Goal: Task Accomplishment & Management: Manage account settings

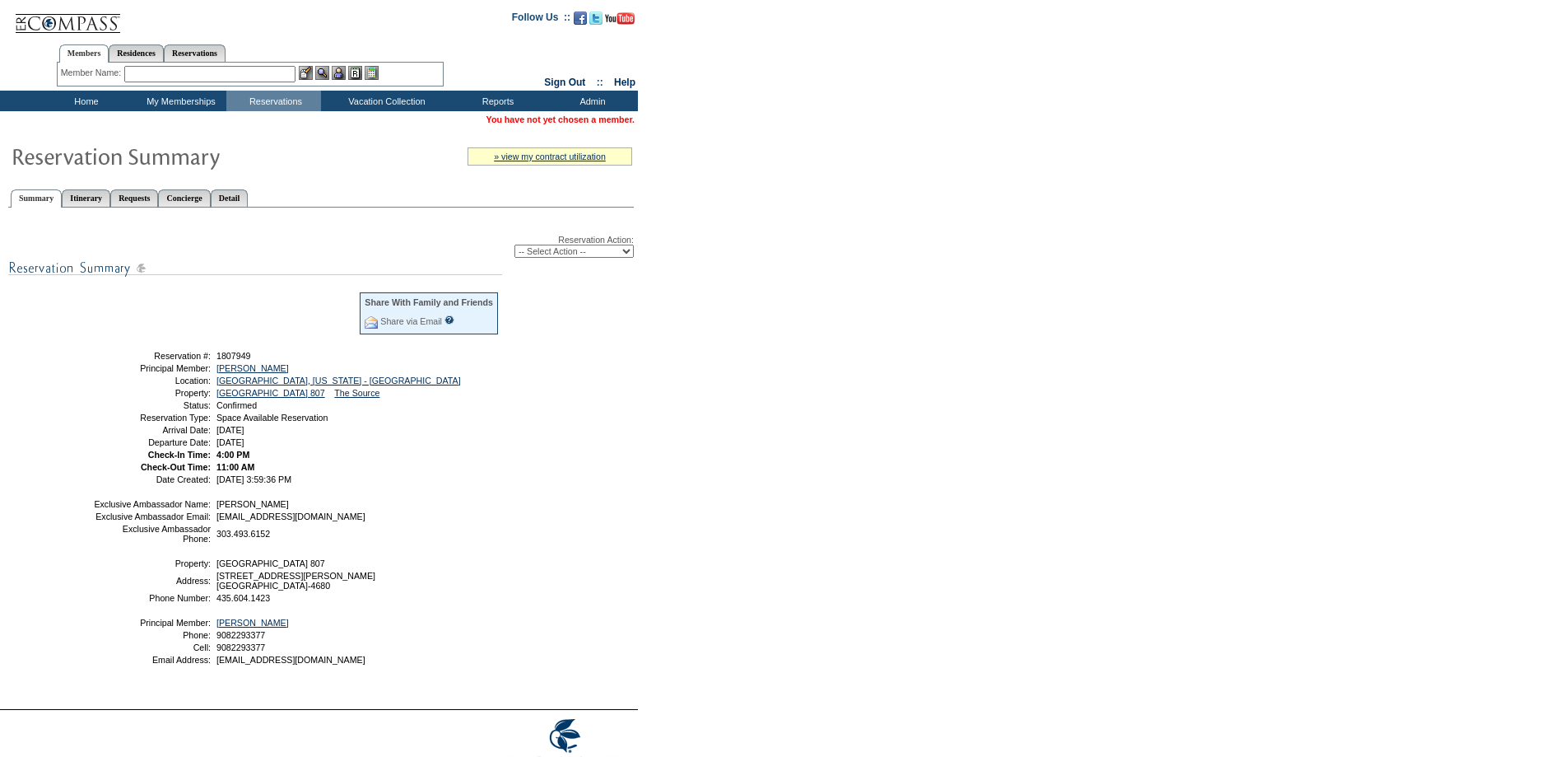
click at [265, 472] on td "11:00 AM" at bounding box center [356, 466] width 286 height 9
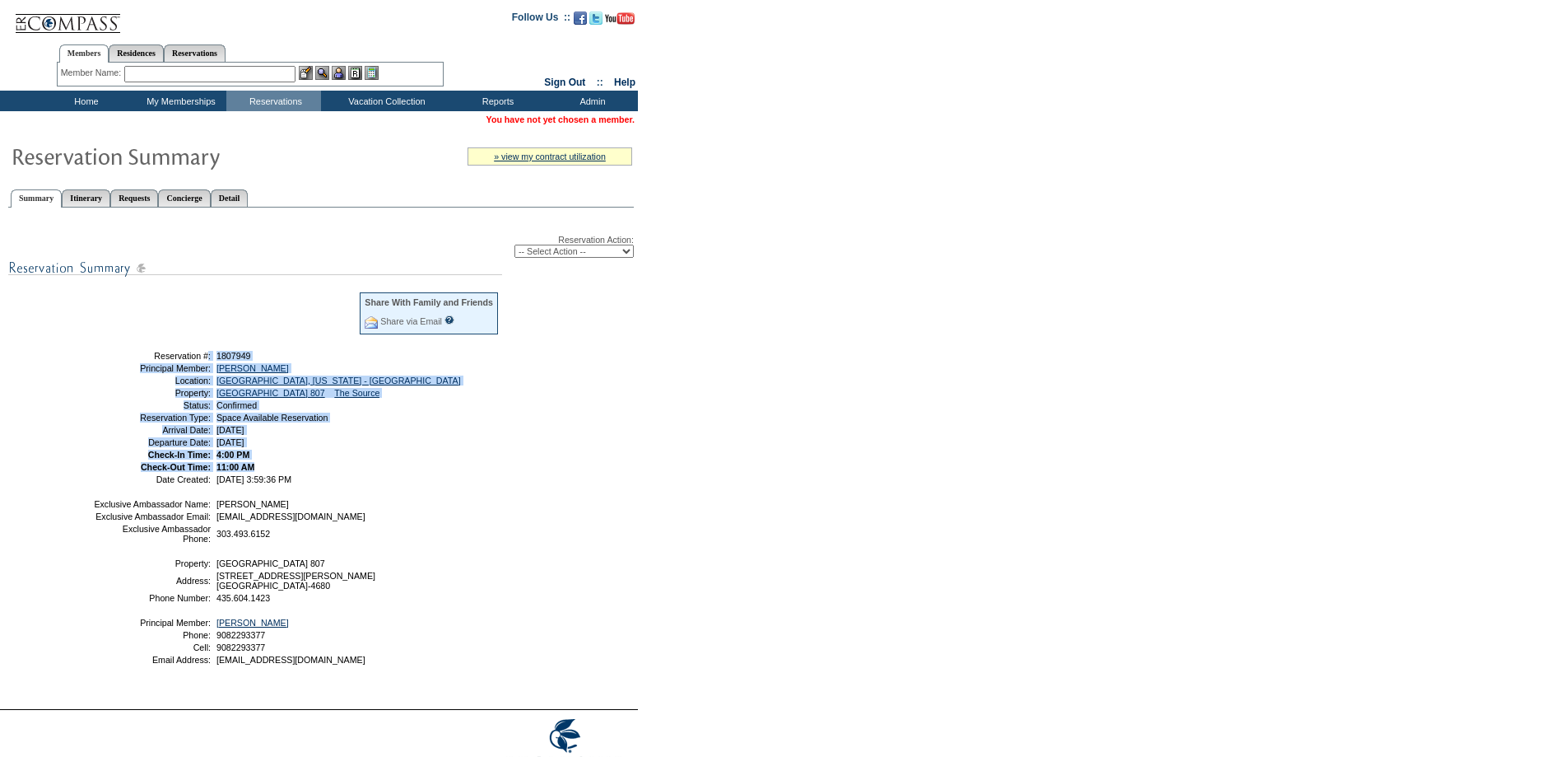
drag, startPoint x: 268, startPoint y: 482, endPoint x: 137, endPoint y: 364, distance: 176.3
click at [137, 364] on tbody "Share With Family and Friends Share via Email Share Reservation Information Ple…" at bounding box center [297, 386] width 407 height 192
copy tbody "Reservation #: 1807949 Principal Member: [GEOGRAPHIC_DATA][PERSON_NAME] Locatio…"
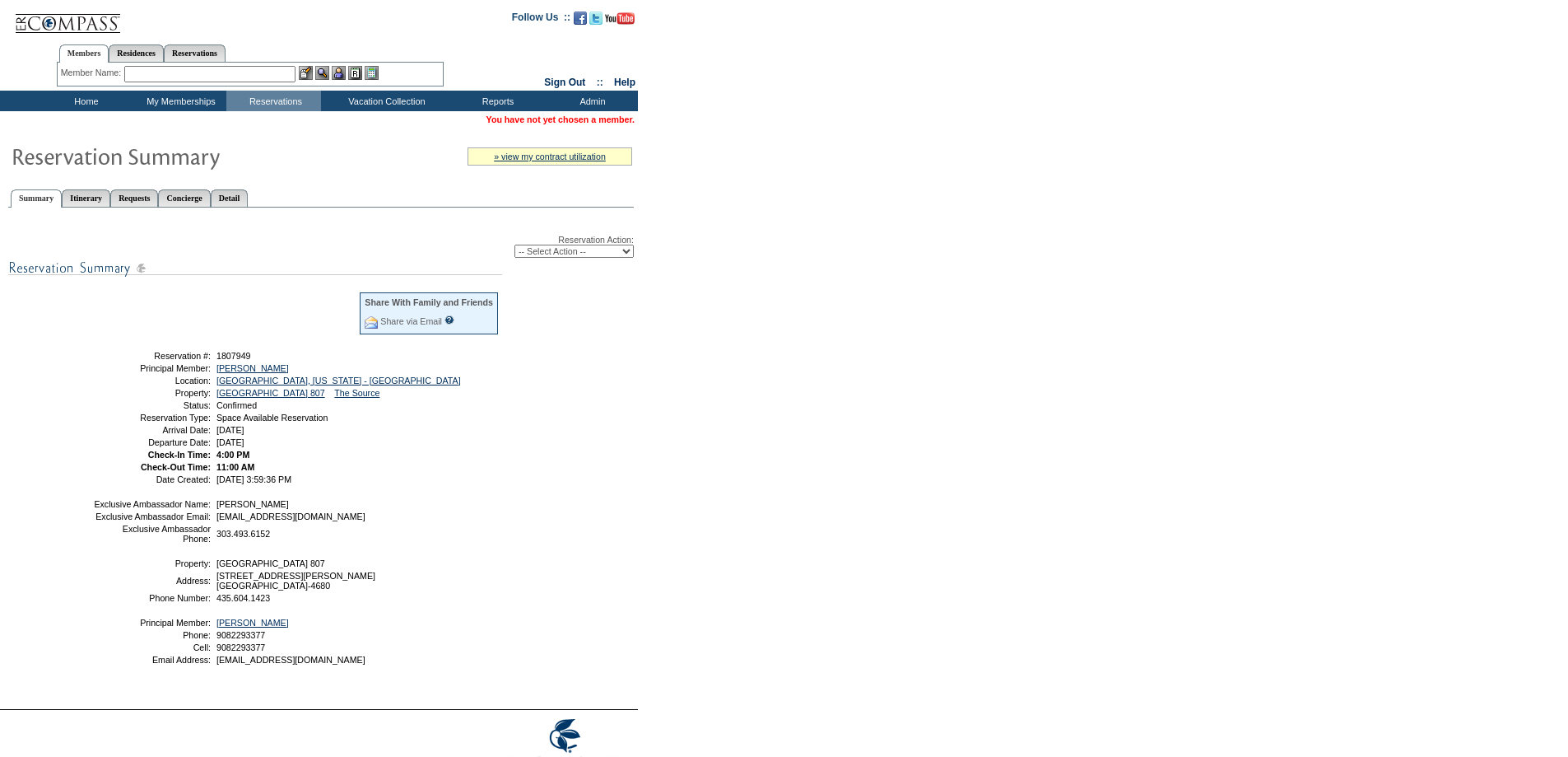
click at [358, 485] on td "[DATE] 3:59:36 PM" at bounding box center [356, 479] width 286 height 9
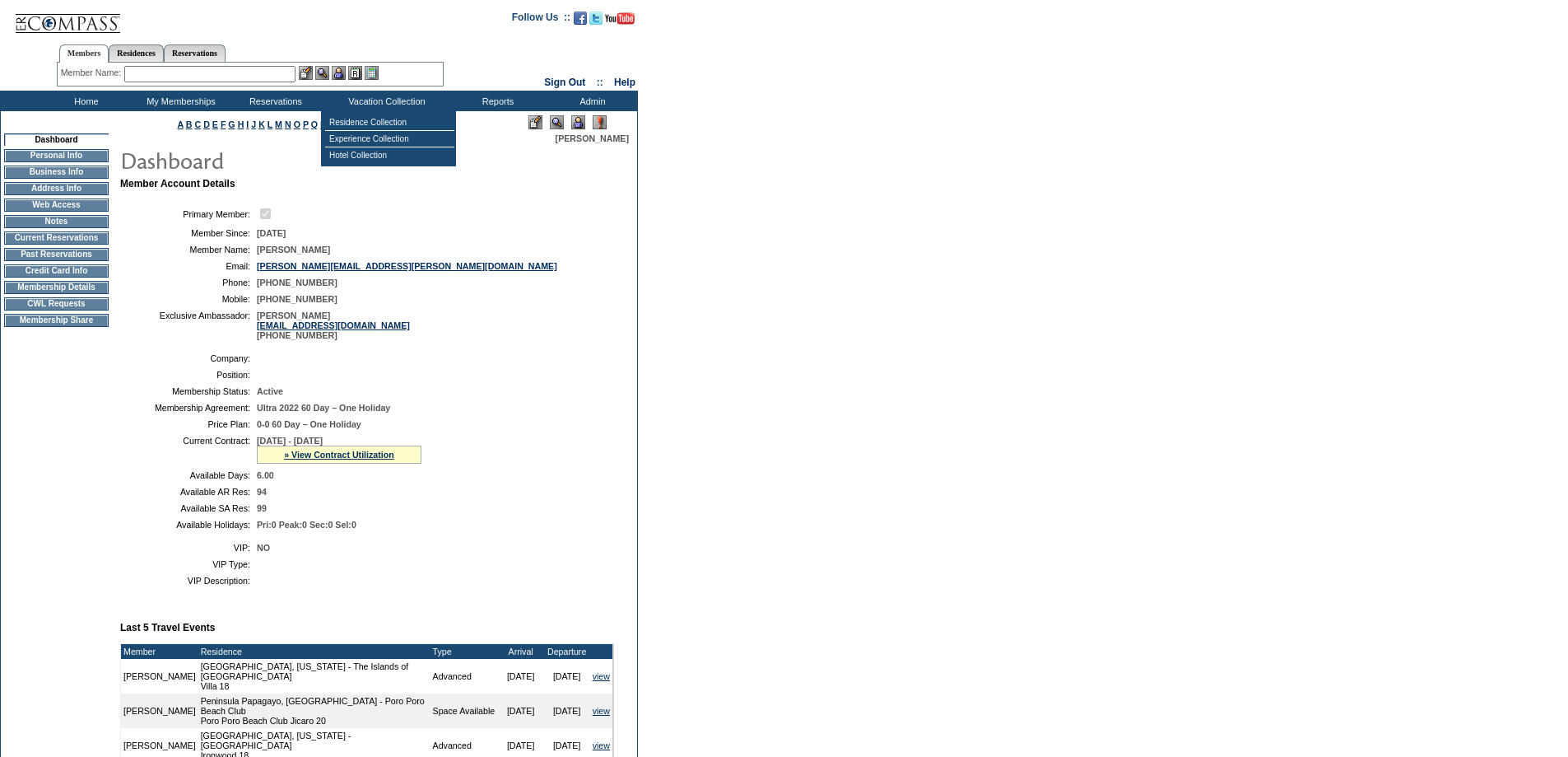
click at [517, 219] on td at bounding box center [432, 214] width 351 height 16
click at [64, 278] on td "Credit Card Info" at bounding box center [56, 271] width 104 height 13
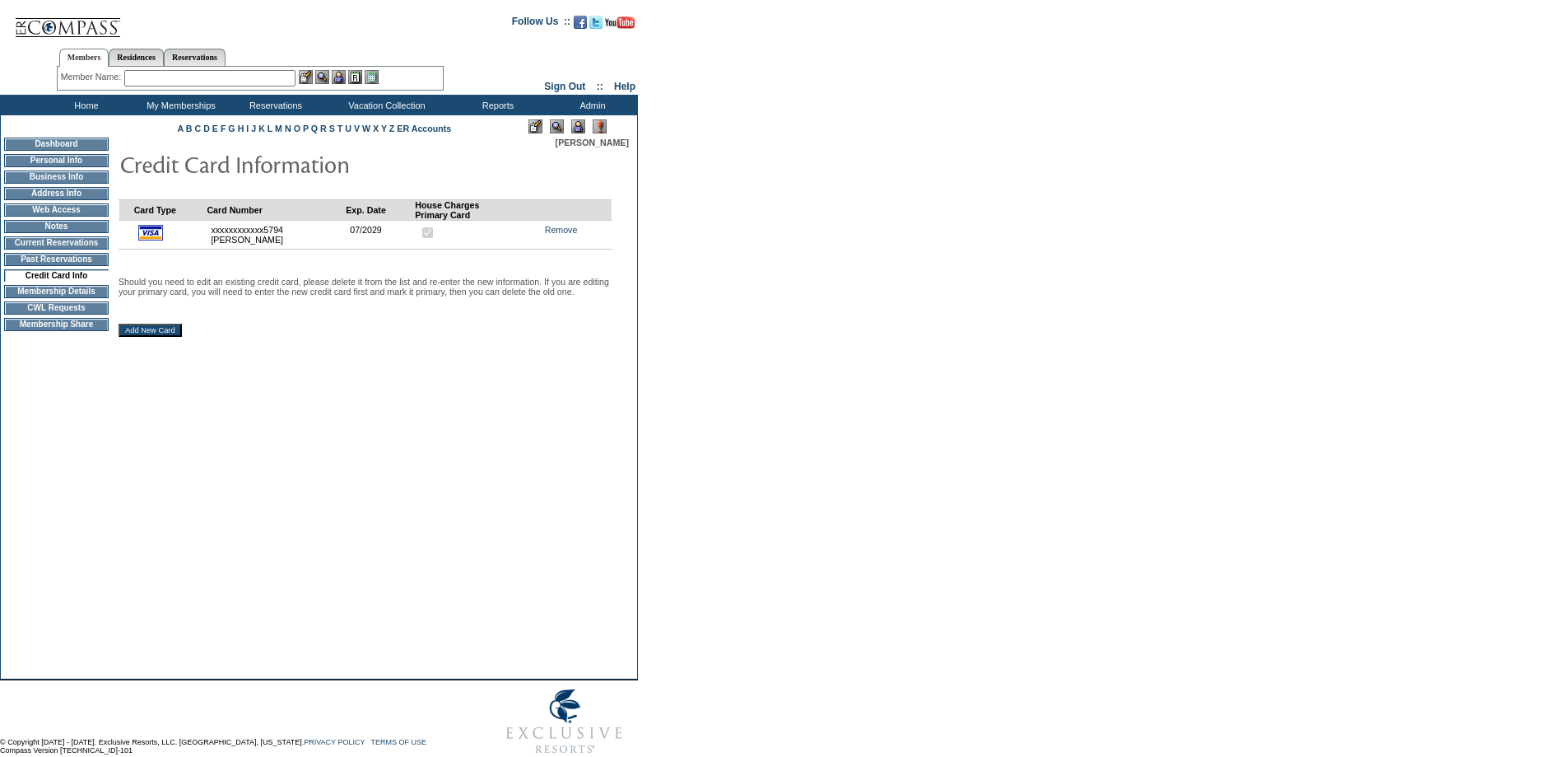
click at [155, 337] on input "Add New Card" at bounding box center [151, 329] width 64 height 13
click at [142, 323] on div at bounding box center [151, 320] width 64 height 9
click at [143, 337] on input "Add New Card" at bounding box center [151, 329] width 64 height 13
click at [640, 237] on form "Follow Us ::" at bounding box center [781, 384] width 1563 height 759
click at [491, 287] on p "Should you need to edit an existing credit card, please delete it from the list…" at bounding box center [365, 286] width 494 height 20
